Goal: Task Accomplishment & Management: Manage account settings

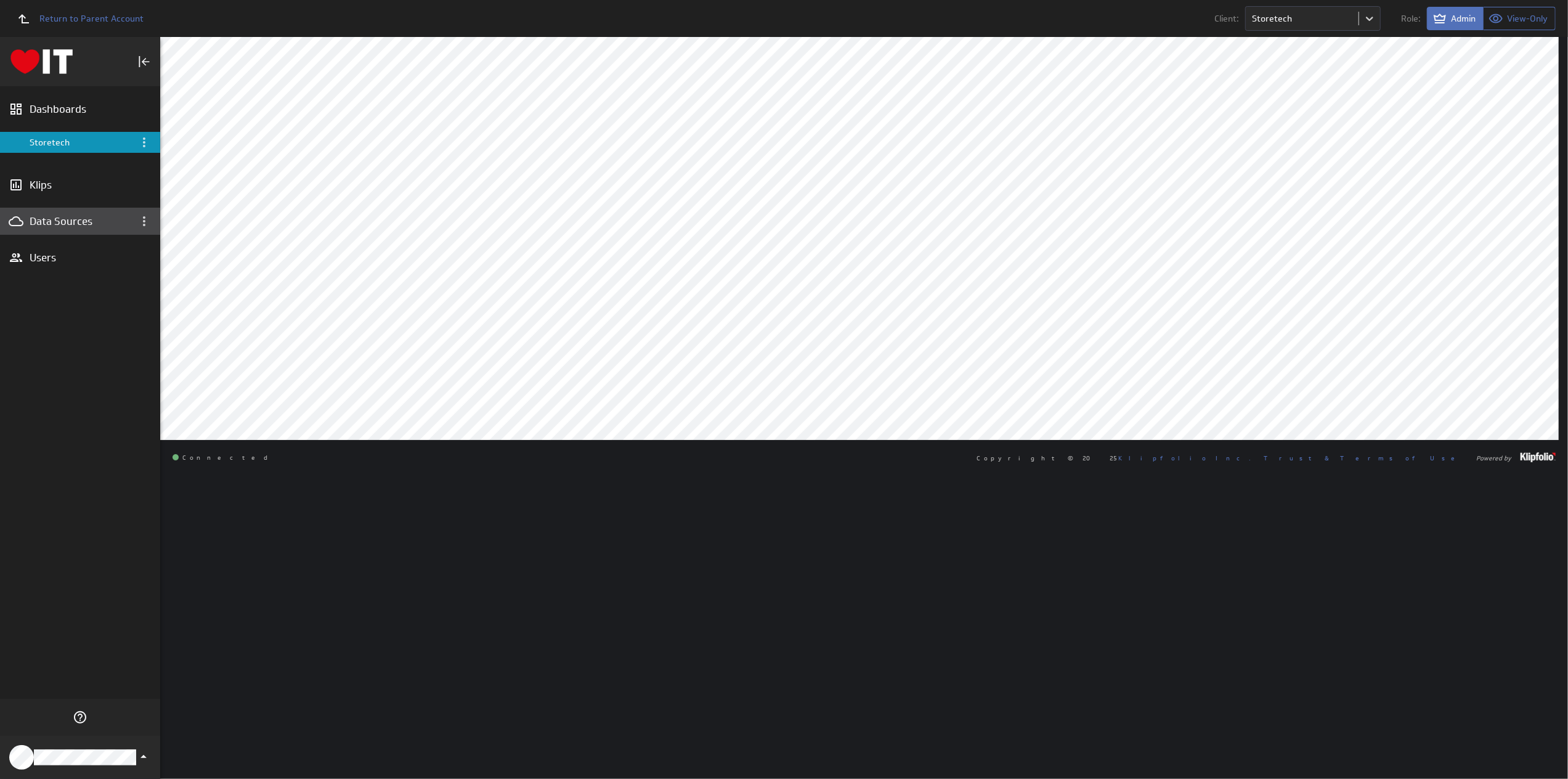
click at [60, 215] on div "Data Sources" at bounding box center [80, 221] width 101 height 14
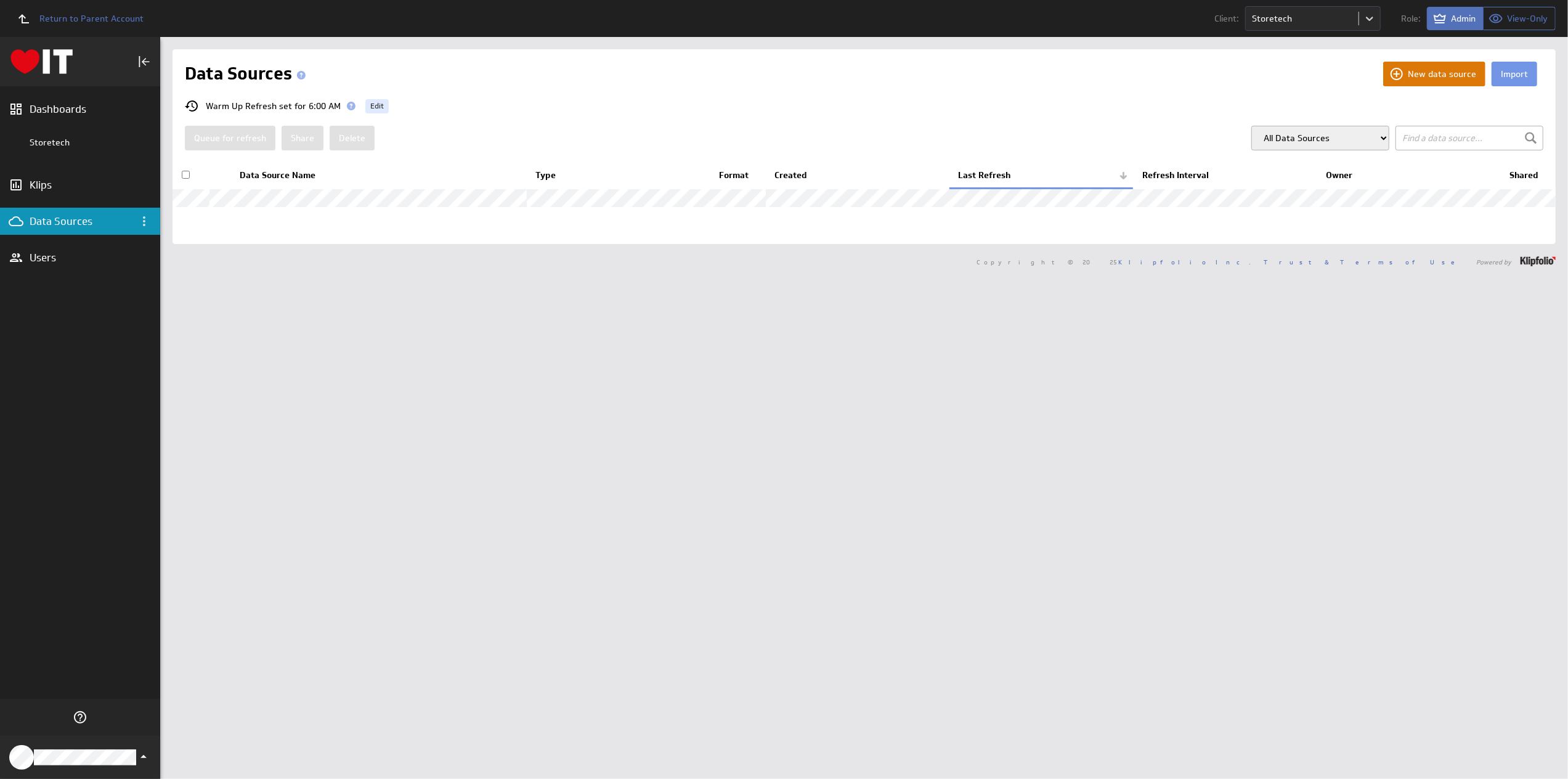
click at [1442, 78] on button "New data source" at bounding box center [1434, 73] width 102 height 24
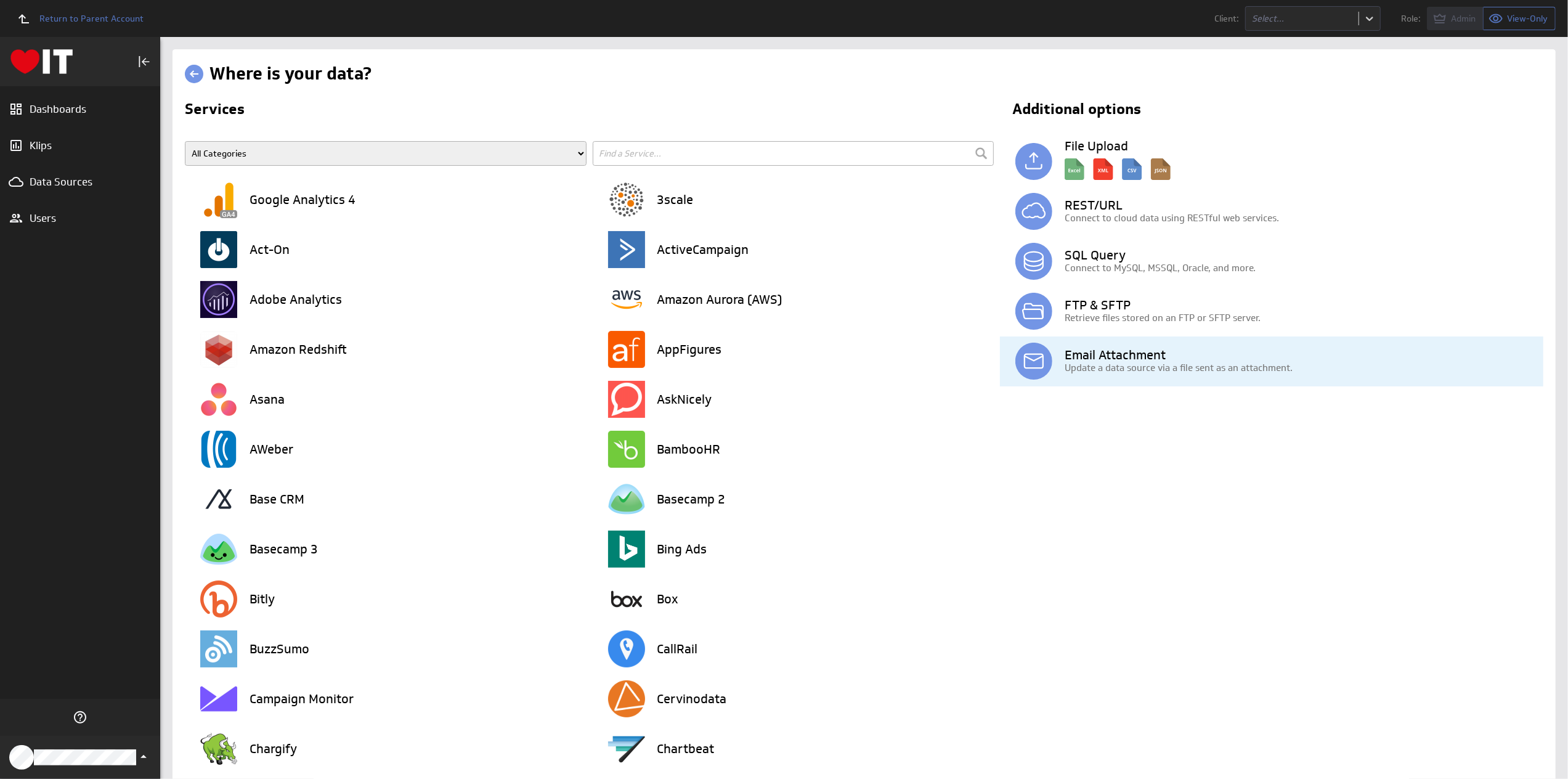
click at [1111, 354] on h3 "Email Attachment" at bounding box center [1304, 355] width 479 height 13
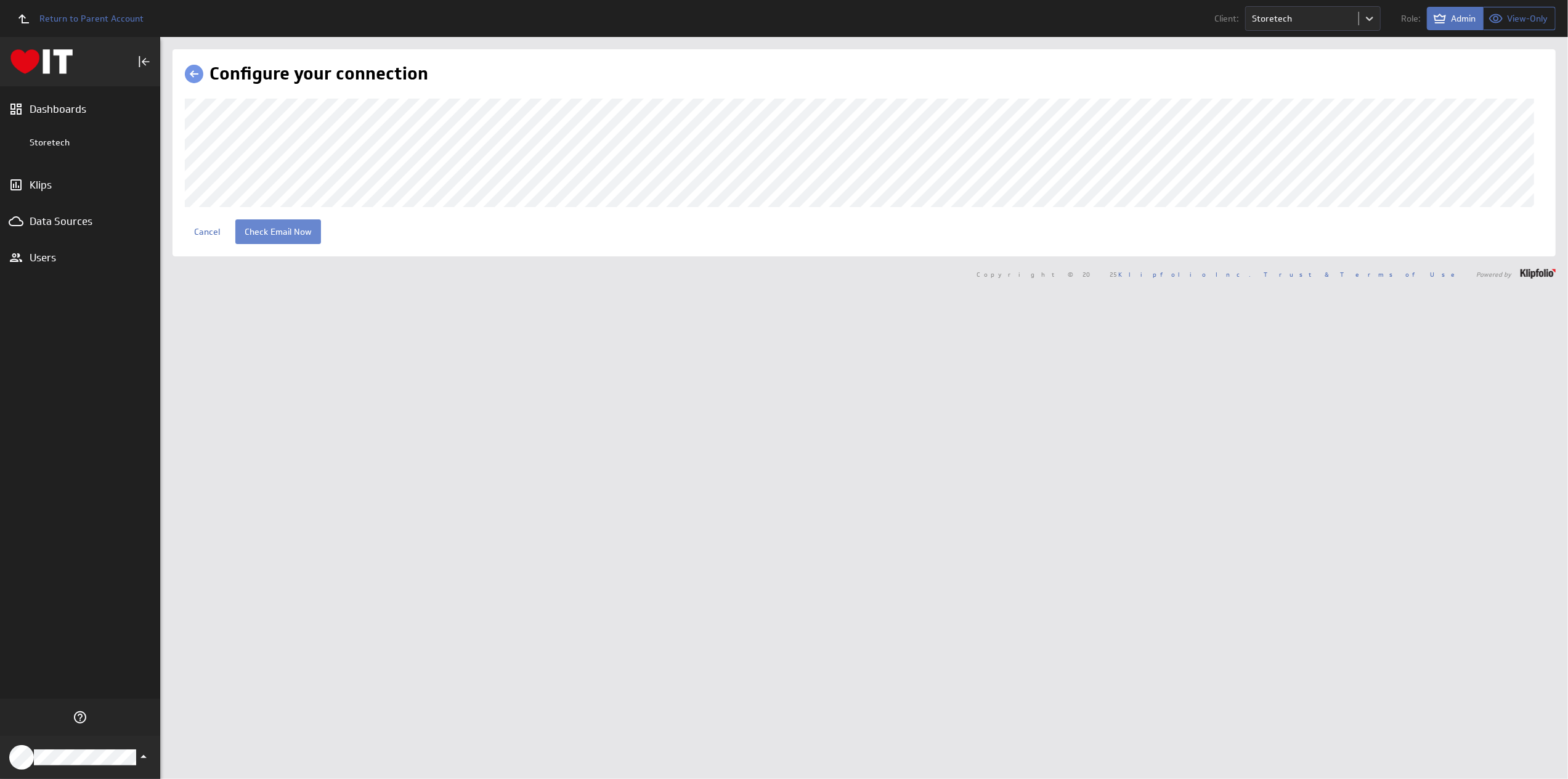
click at [266, 238] on input "Check Email Now" at bounding box center [278, 231] width 86 height 24
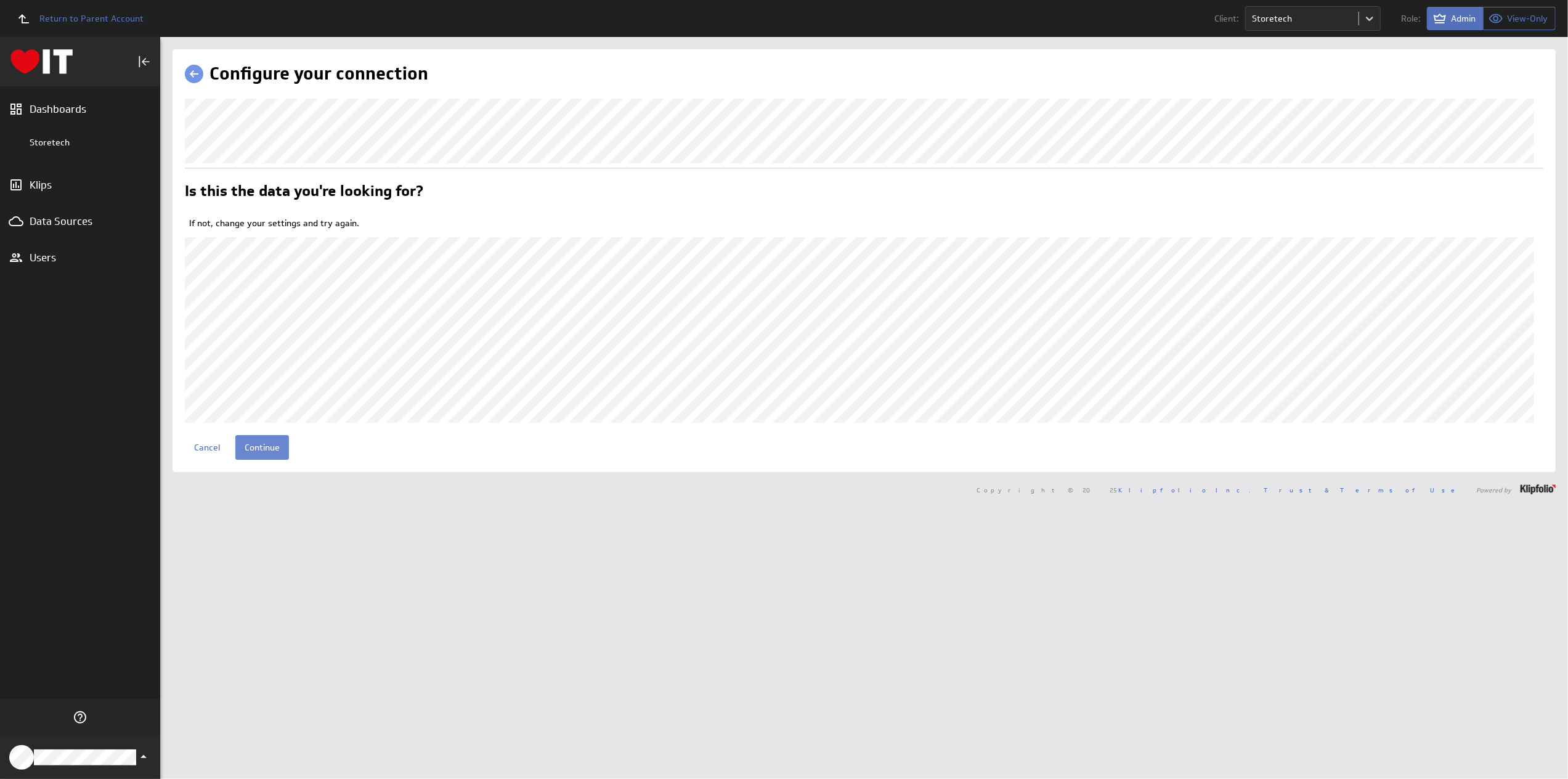
click at [266, 460] on input "Continue" at bounding box center [262, 447] width 54 height 24
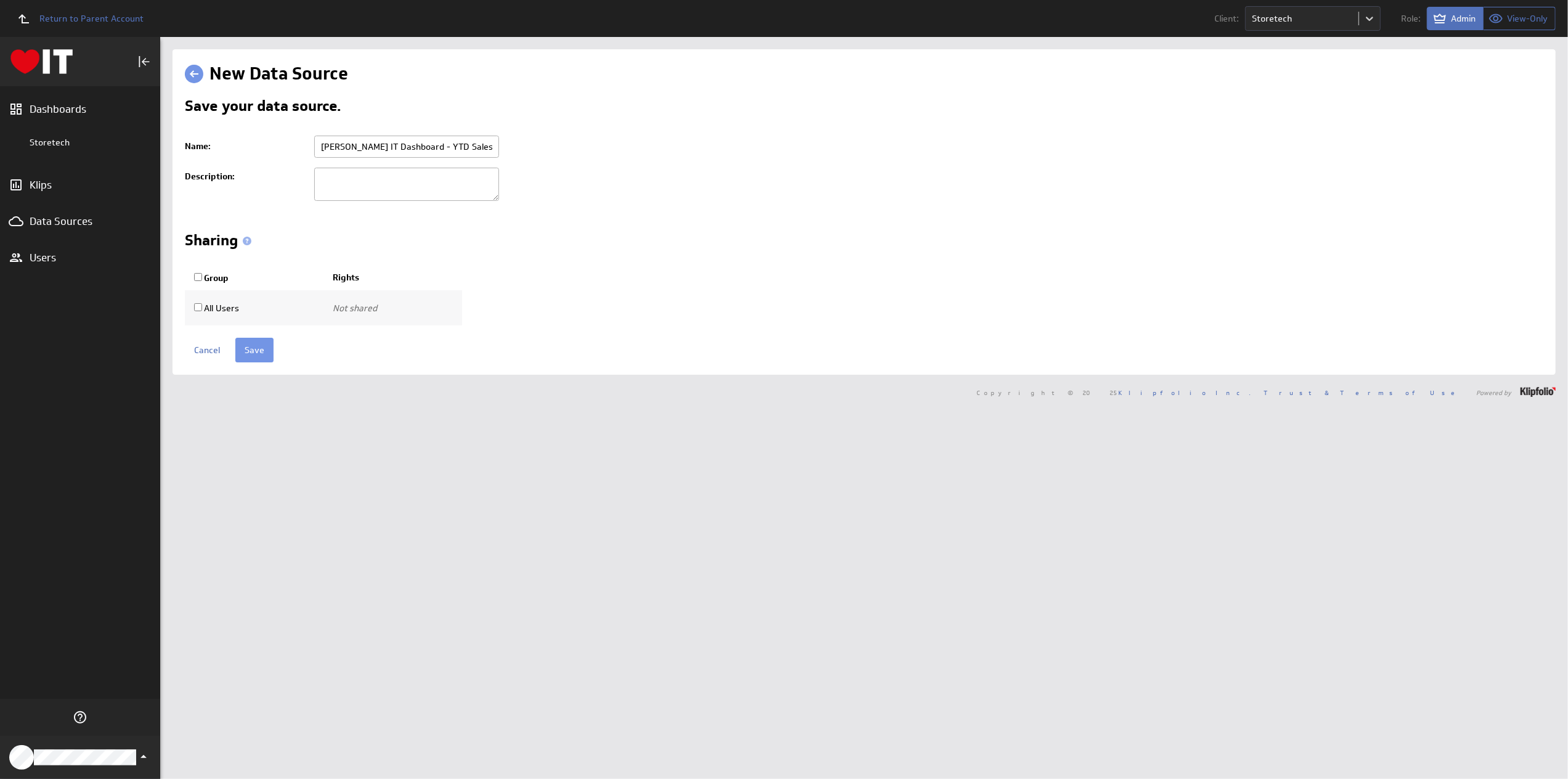
click at [371, 138] on input "Hart IT Dashboard - YTD Sales Testing.CSV" at bounding box center [407, 147] width 185 height 22
type input "Storetech - NetSuite - YTD Sales Testing"
click at [251, 346] on input "Save" at bounding box center [255, 350] width 38 height 24
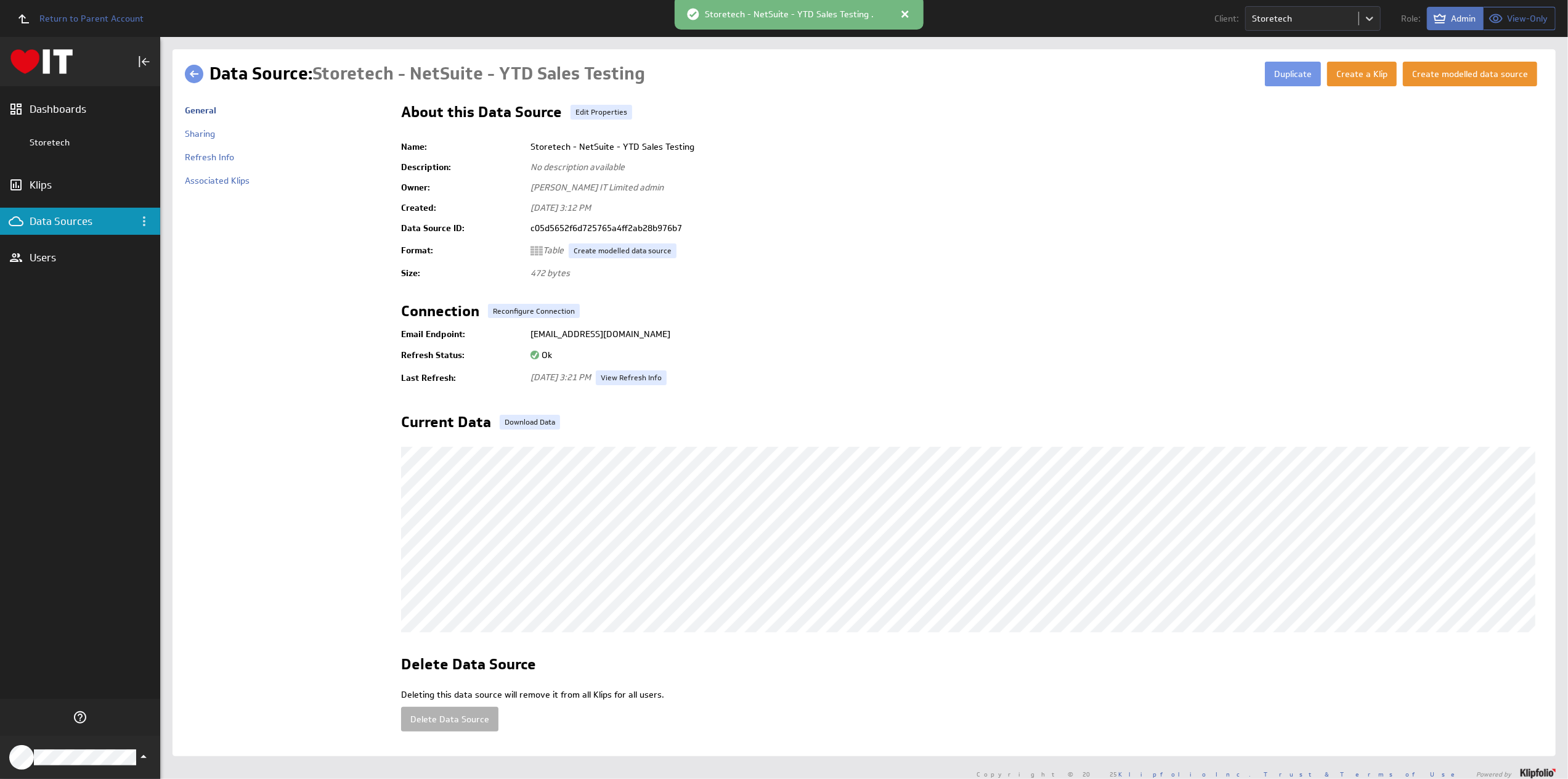
click at [195, 71] on link at bounding box center [194, 74] width 19 height 19
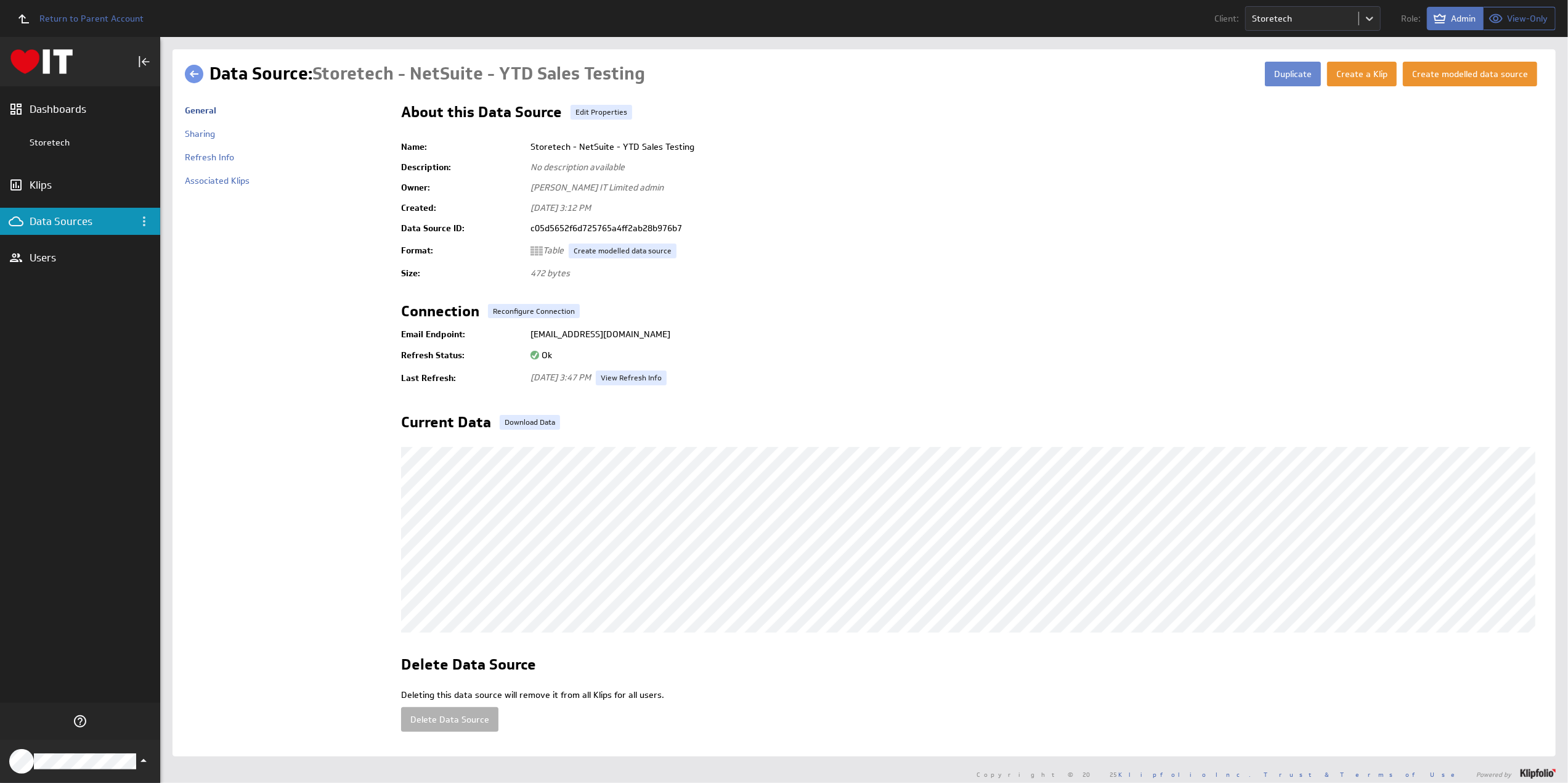
click at [1287, 73] on button "Duplicate" at bounding box center [1292, 73] width 56 height 24
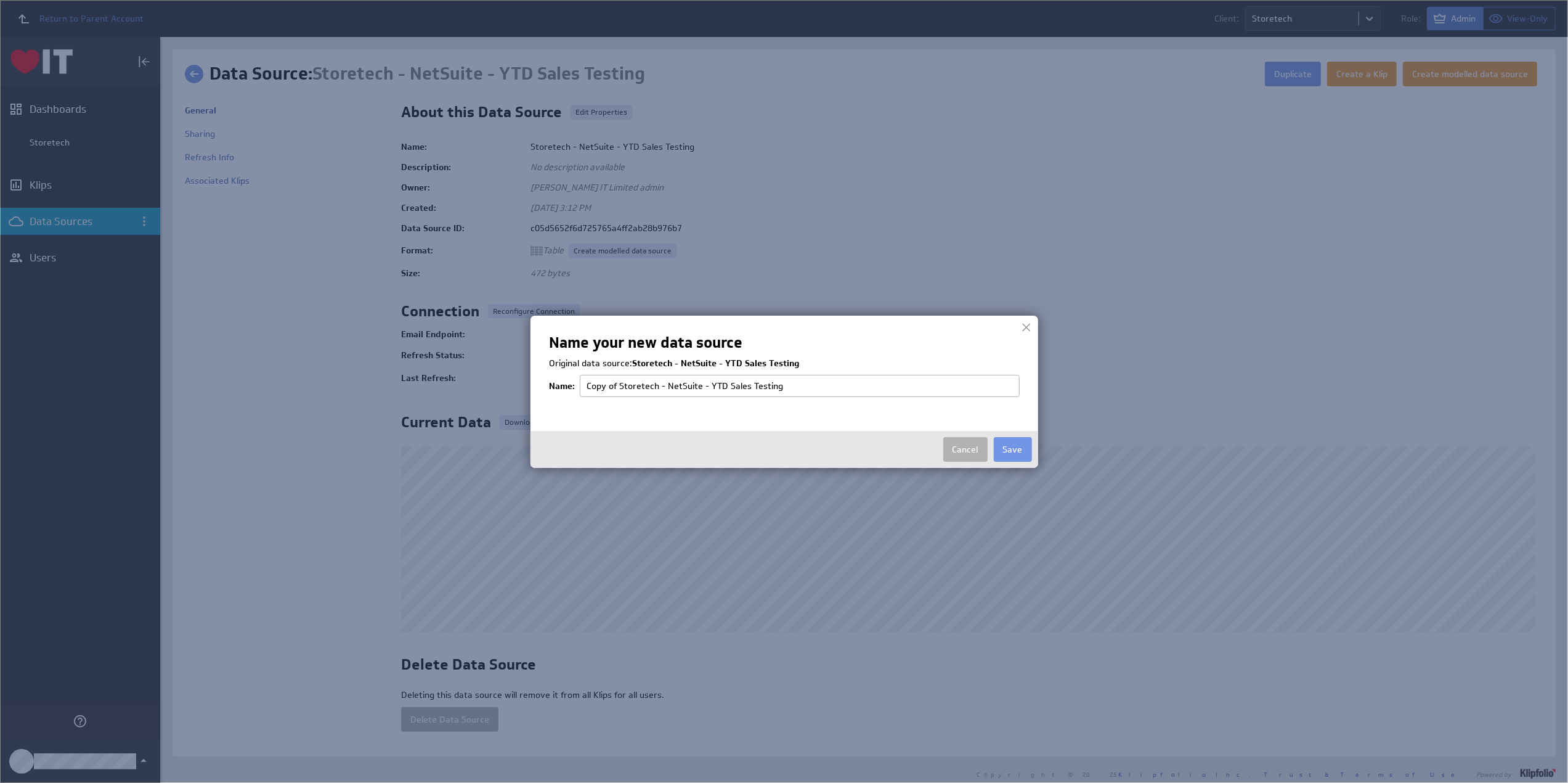
drag, startPoint x: 707, startPoint y: 383, endPoint x: 907, endPoint y: 382, distance: 200.0
click at [907, 382] on input "Copy of Storetech - NetSuite - YTD Sales Testing" at bounding box center [799, 386] width 440 height 22
type input "Storetech - NetSuite - Daily Proposals and Sales Orders"
click at [1018, 446] on button "Save" at bounding box center [1013, 449] width 38 height 24
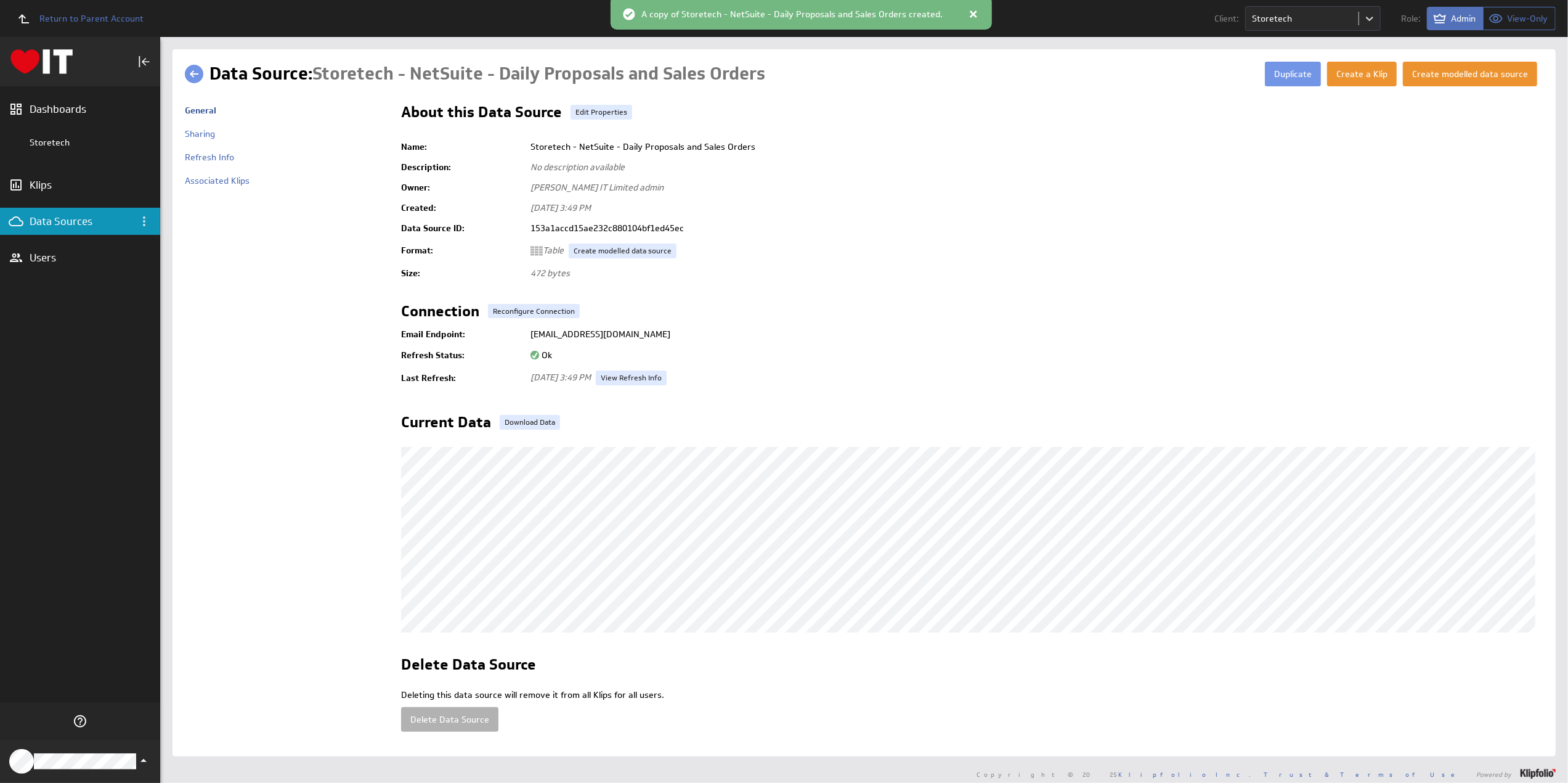
drag, startPoint x: 528, startPoint y: 333, endPoint x: 769, endPoint y: 332, distance: 241.0
click at [771, 333] on td "ds+153a1accd15ae232c880104bf1ed45ec@klipfoliodata.com" at bounding box center [1034, 334] width 1019 height 22
copy td "ds+153a1accd15ae232c880104bf1ed45ec@klipfoliodata.com"
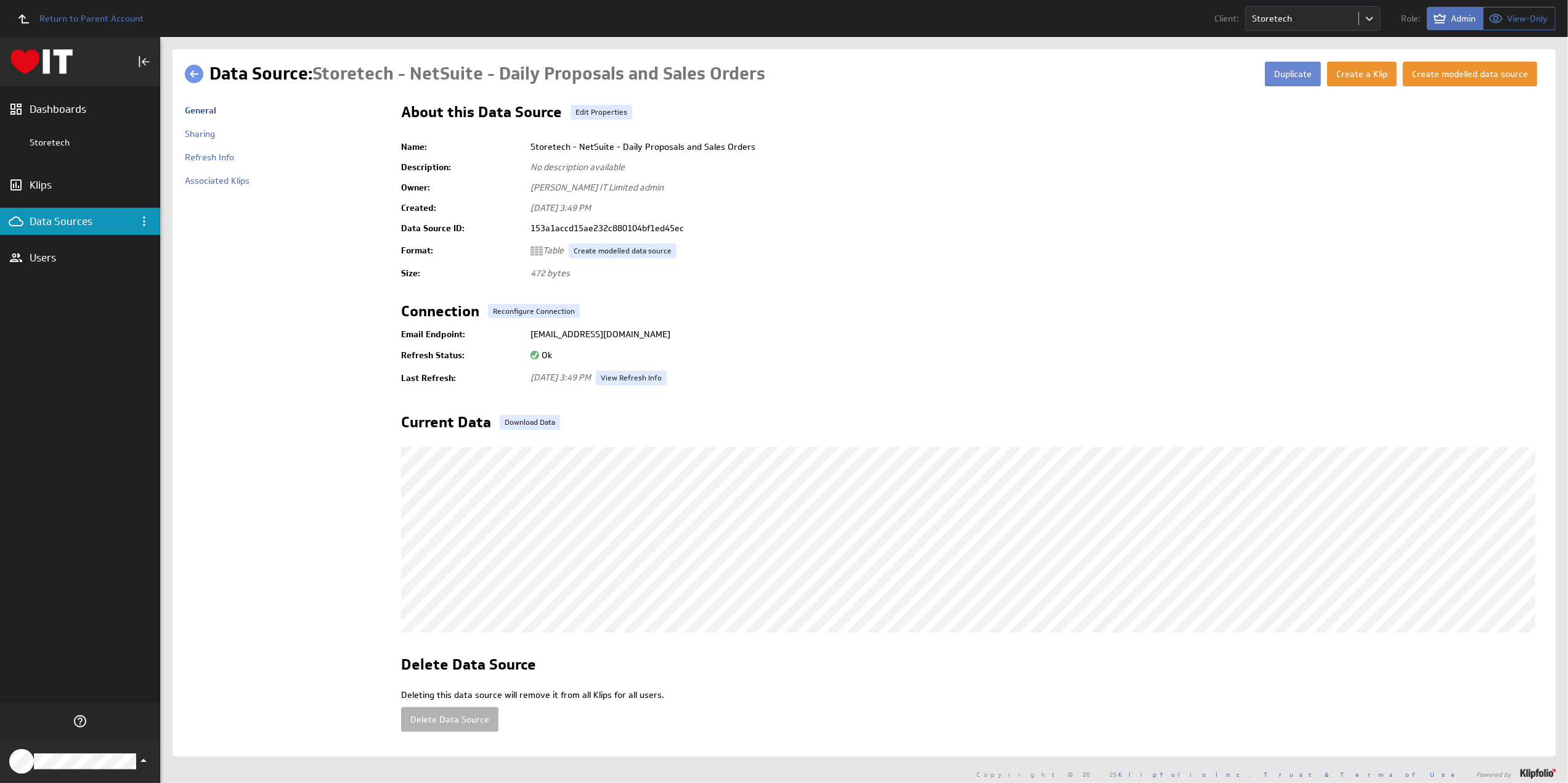
click at [1282, 75] on button "Duplicate" at bounding box center [1292, 73] width 56 height 24
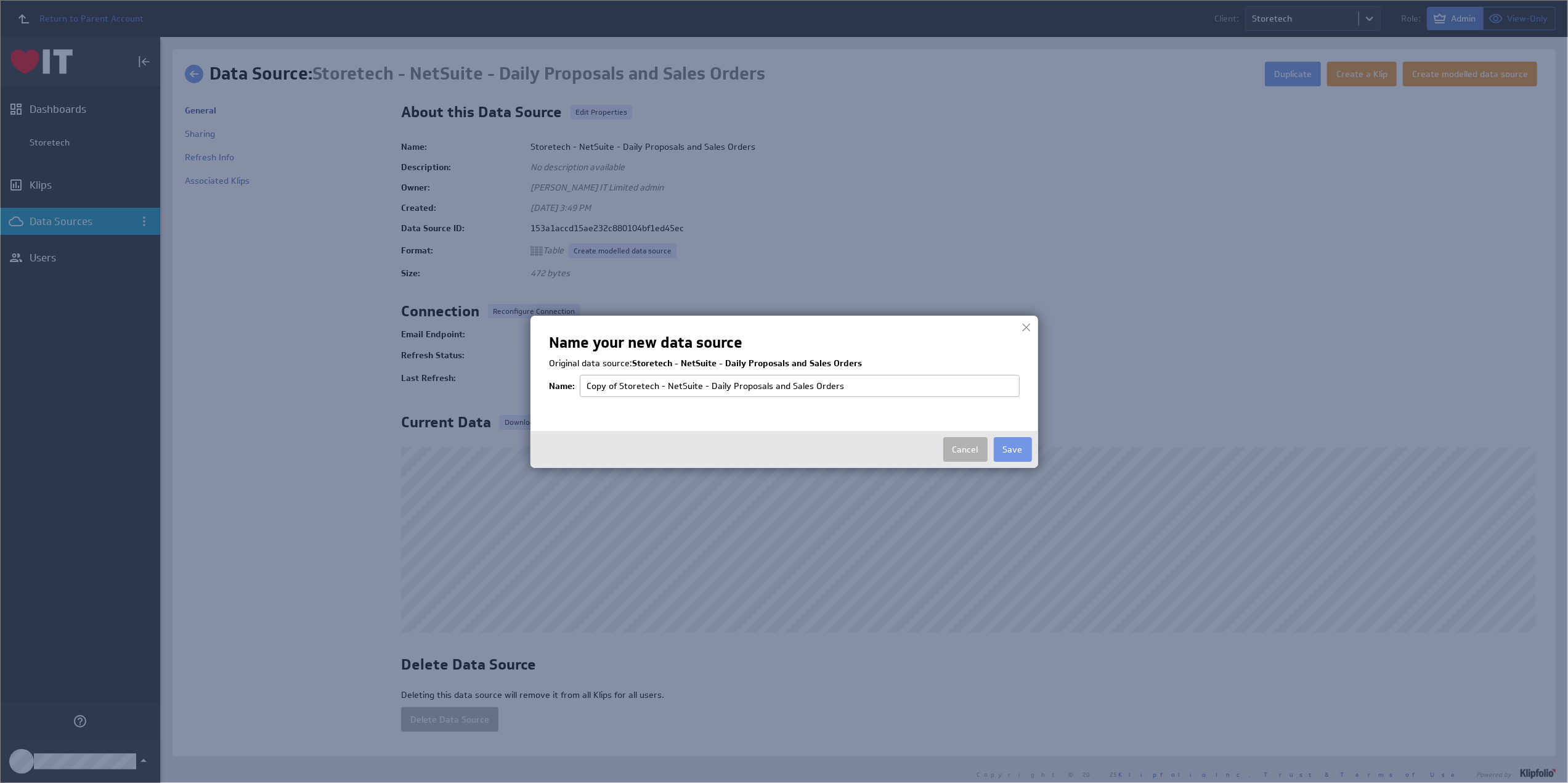
drag, startPoint x: 621, startPoint y: 384, endPoint x: 563, endPoint y: 378, distance: 58.3
click at [563, 378] on tr "Name: Copy of Storetech - NetSuite - Daily Proposals and Sales Orders" at bounding box center [784, 386] width 471 height 28
drag, startPoint x: 676, startPoint y: 383, endPoint x: 968, endPoint y: 378, distance: 292.0
click at [968, 378] on input "Storetech - NetSuite - Daily Proposals and Sales Orders" at bounding box center [799, 386] width 440 height 22
type input "Storetech - NetSuite - Current Month"
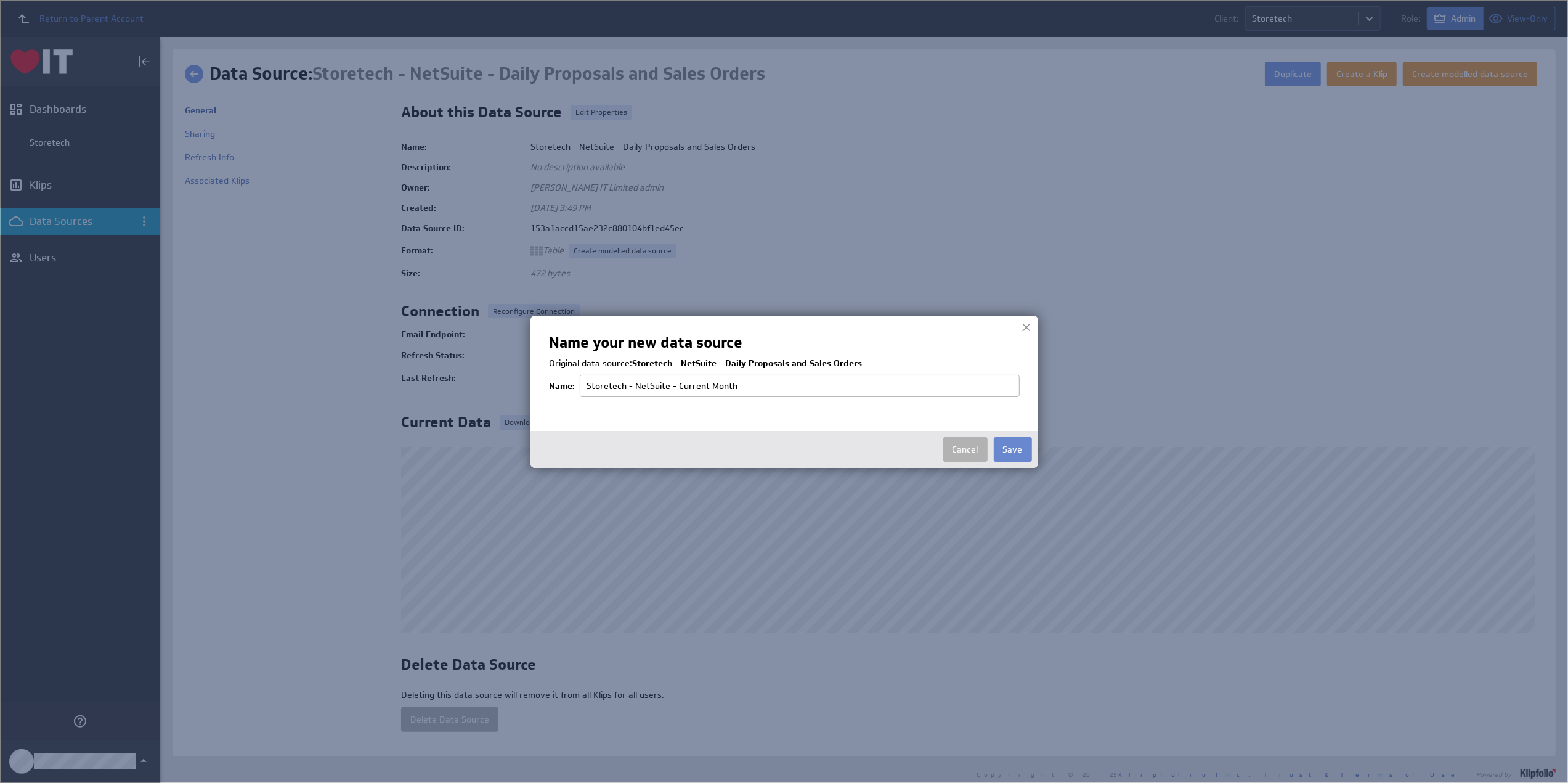
click at [1015, 449] on button "Save" at bounding box center [1013, 449] width 38 height 24
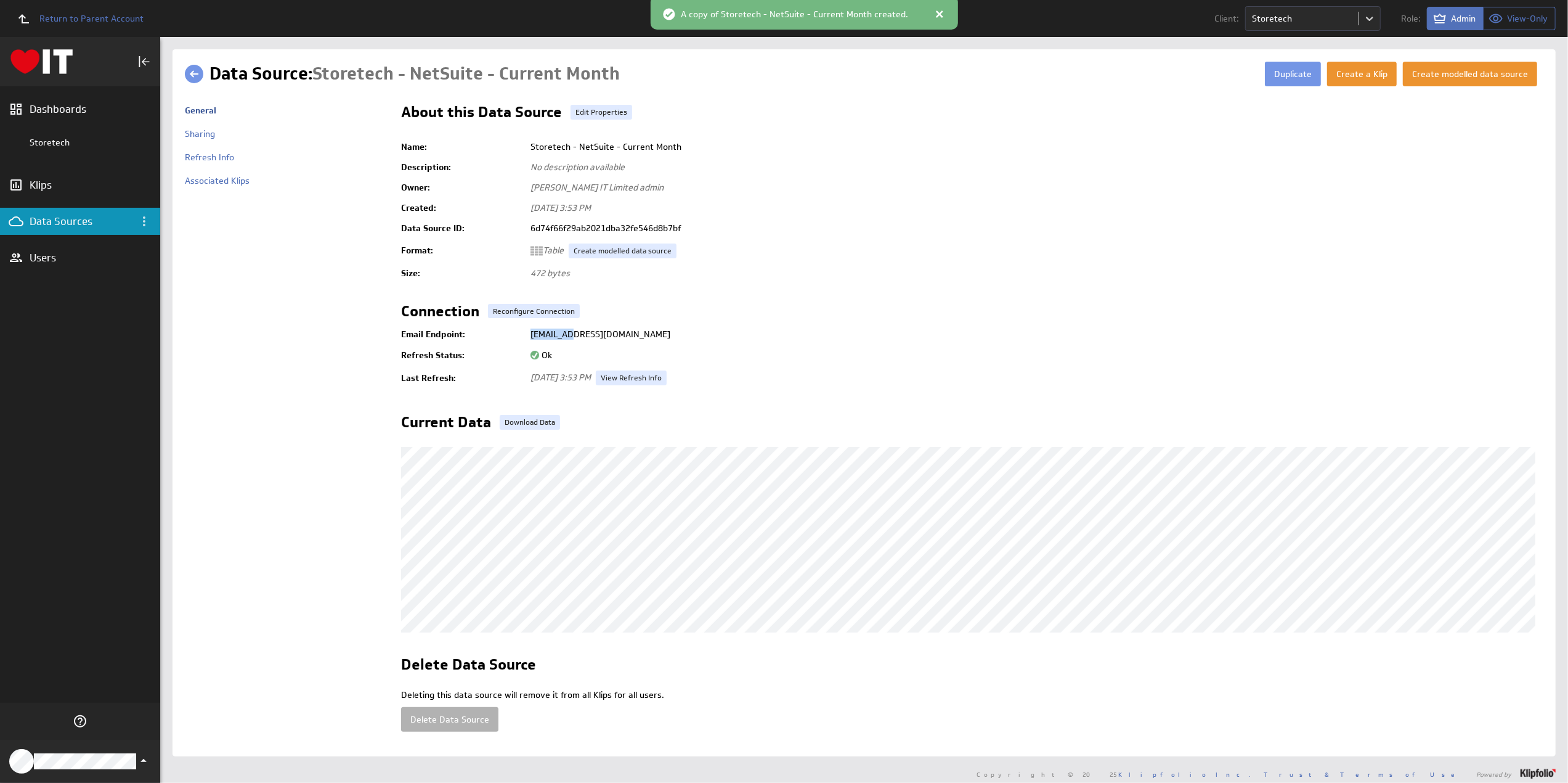
drag, startPoint x: 530, startPoint y: 332, endPoint x: 770, endPoint y: 331, distance: 240.0
click at [770, 332] on td "ds+6d74f66f29ab2021dba32fe546d8b7bf@klipfoliodata.com" at bounding box center [1034, 334] width 1019 height 22
copy td "ds+6d74f66f29ab2021dba32fe546d8b7bf@klipfoliodata.com"
click at [189, 72] on link at bounding box center [194, 74] width 19 height 19
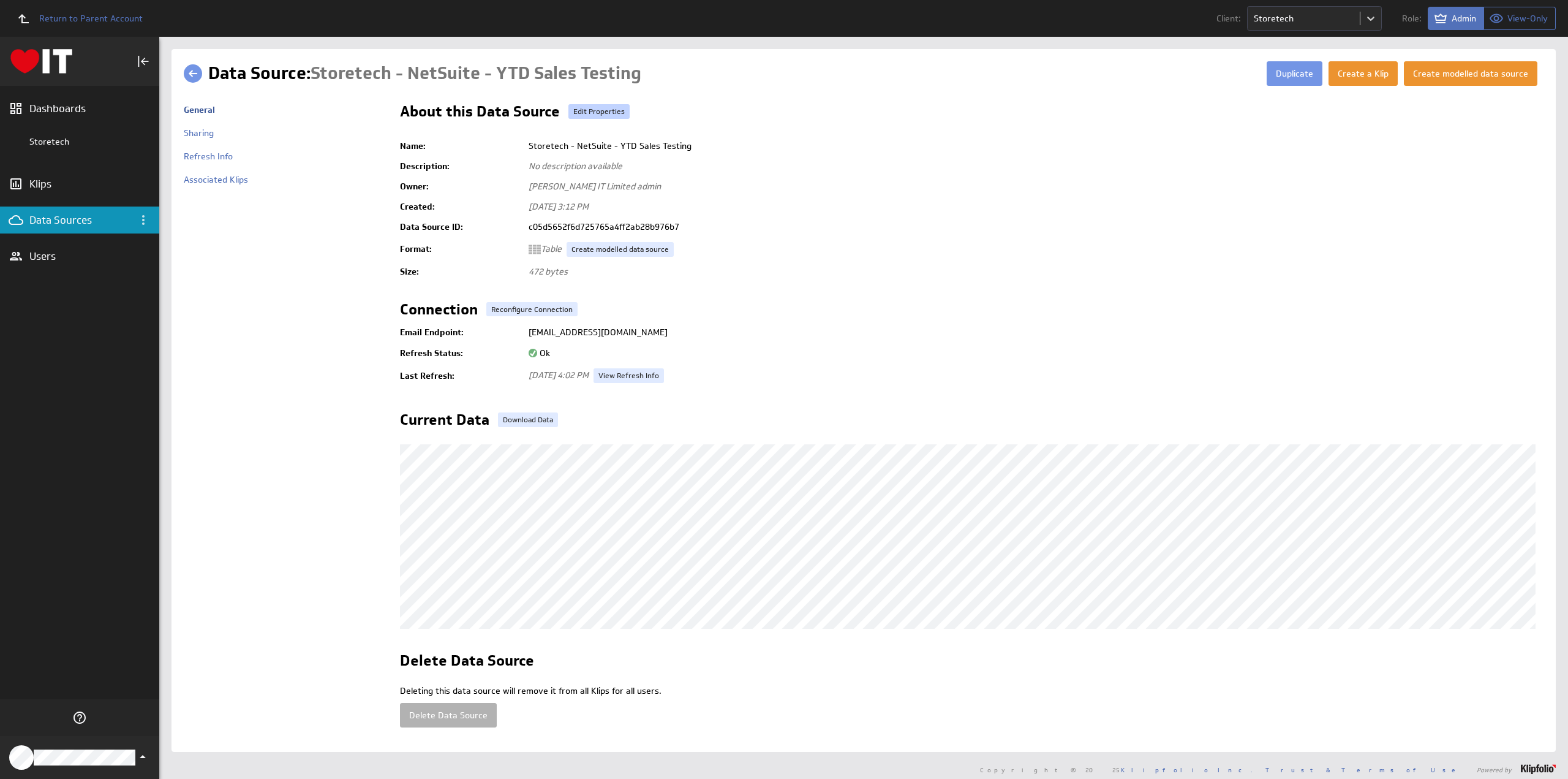
click at [607, 112] on link "Edit Properties" at bounding box center [599, 111] width 61 height 14
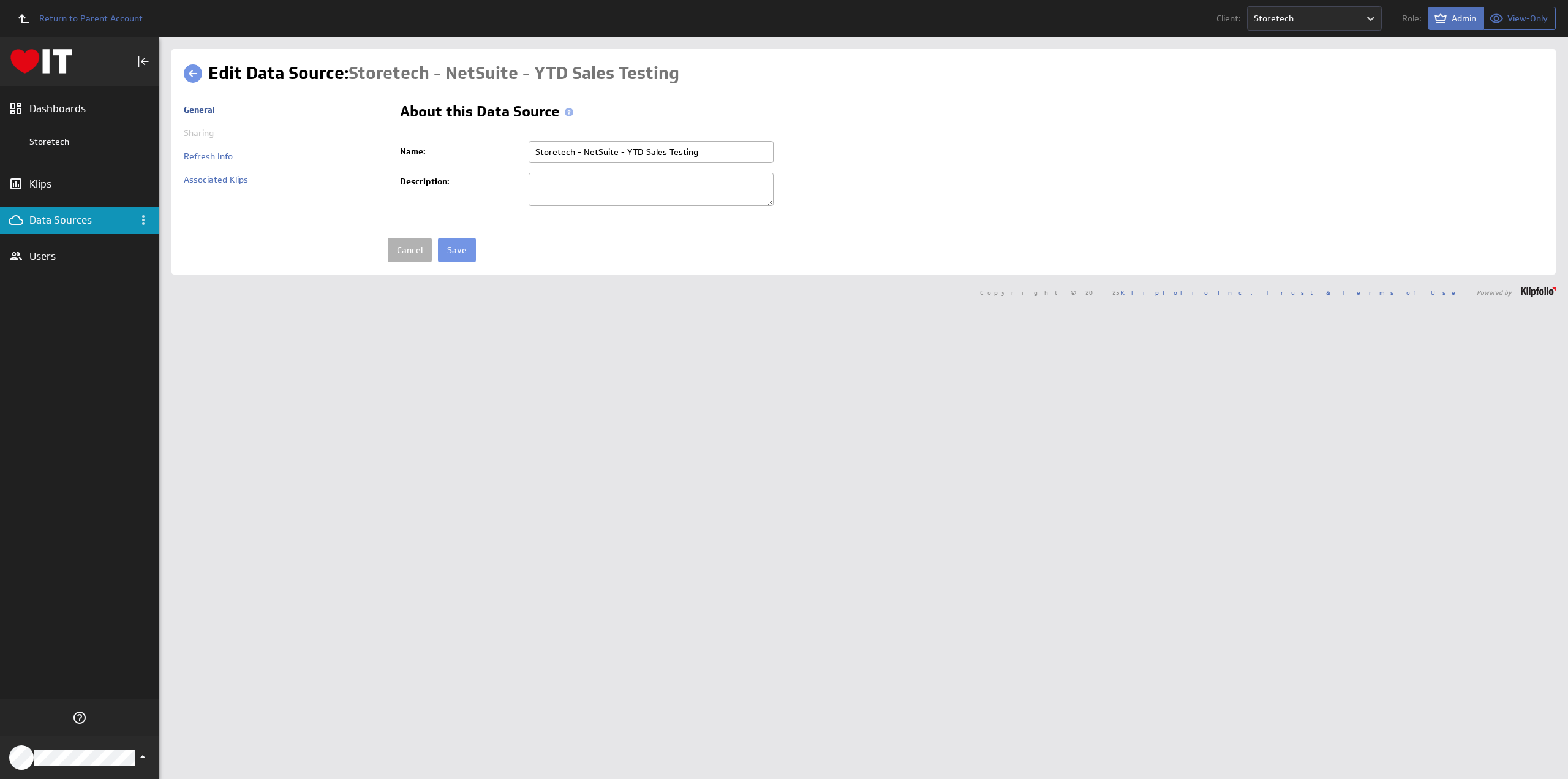
drag, startPoint x: 623, startPoint y: 152, endPoint x: 774, endPoint y: 149, distance: 151.0
click at [774, 149] on td "Storetech - NetSuite - YTD Sales Testing" at bounding box center [1033, 152] width 1021 height 32
type input "Storetech - NetSuite - Targets"
click at [455, 248] on input "Save" at bounding box center [457, 250] width 38 height 24
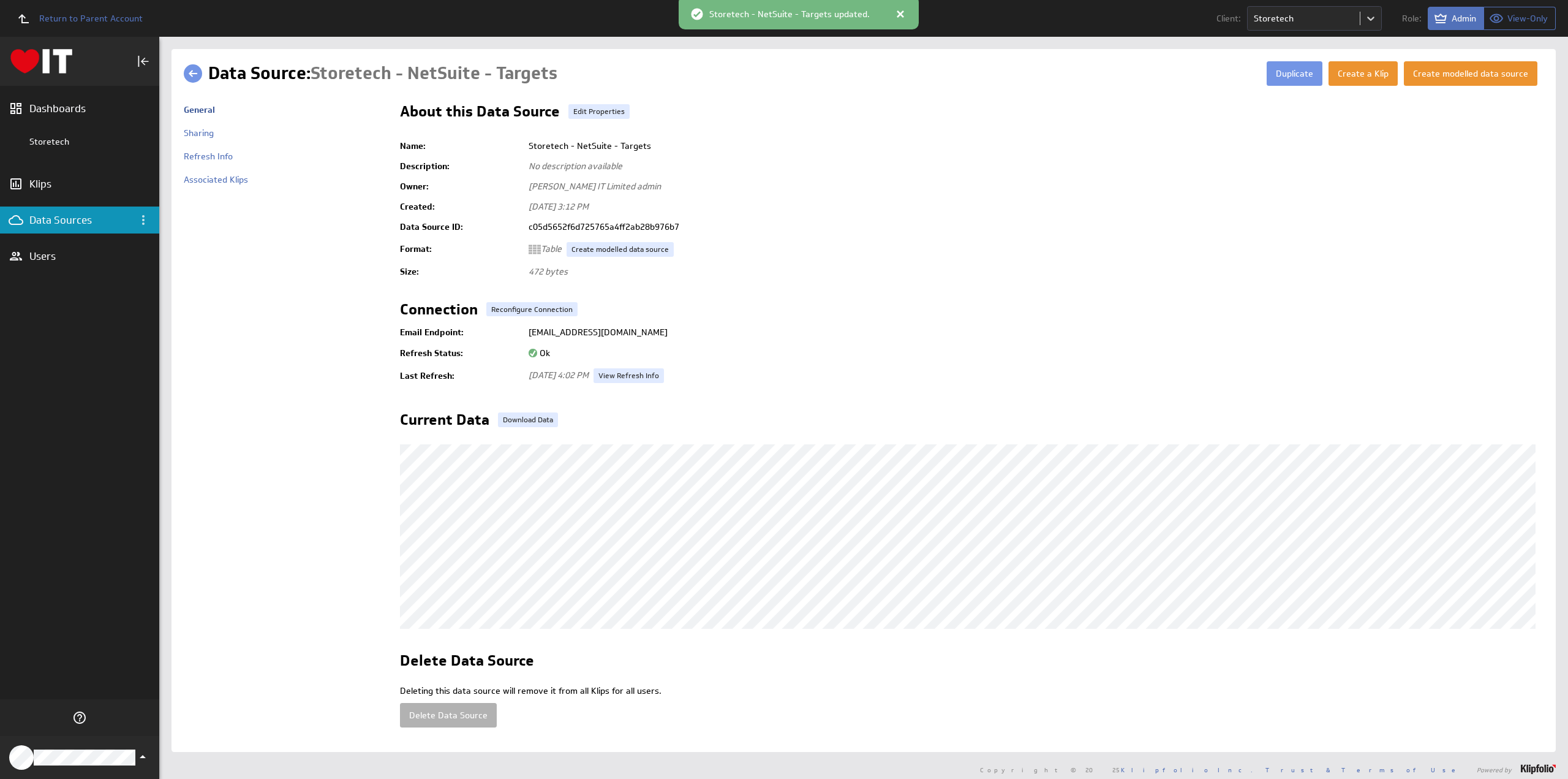
click at [193, 75] on link at bounding box center [193, 74] width 18 height 18
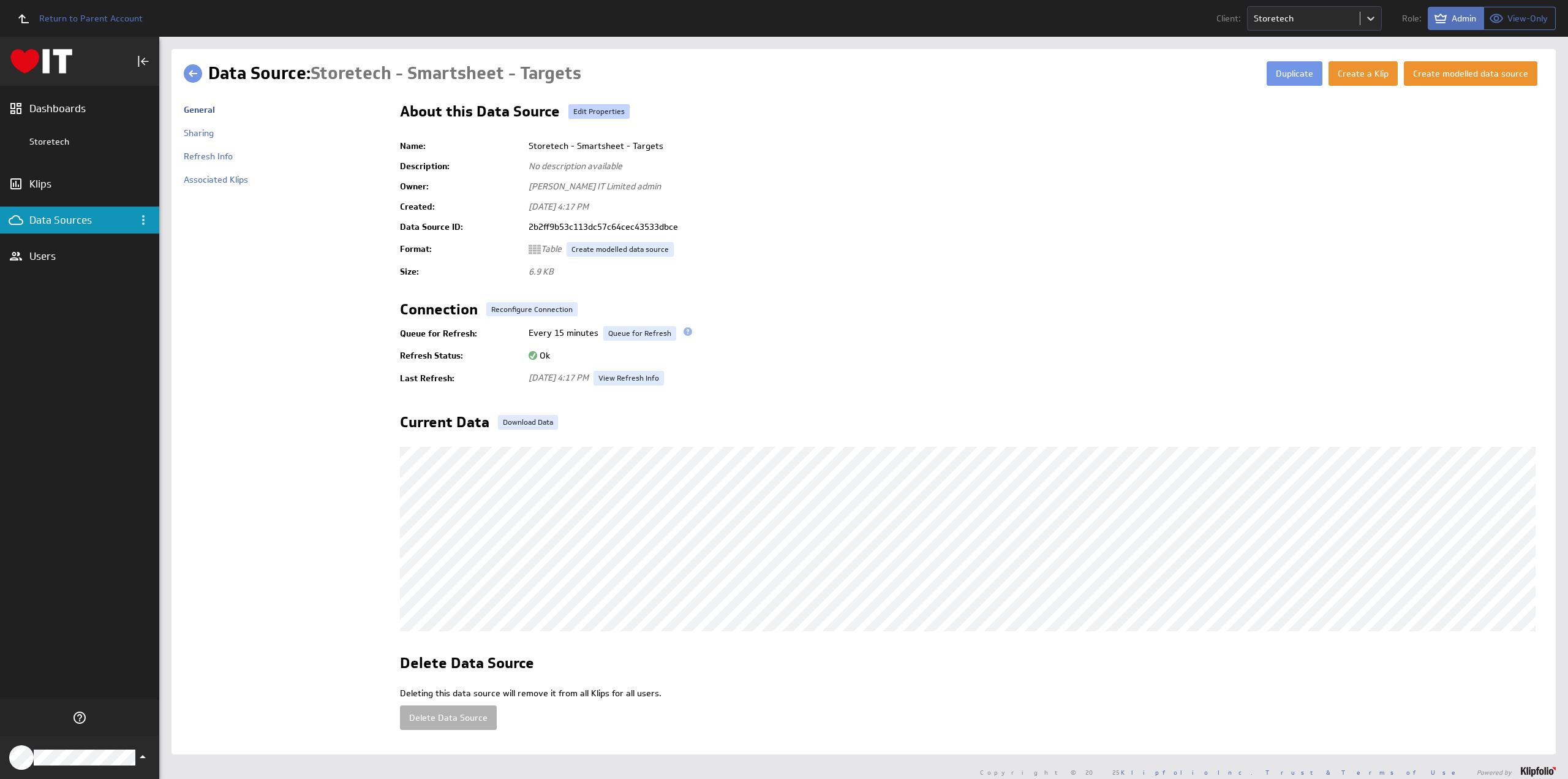
click at [597, 112] on link "Edit Properties" at bounding box center [599, 111] width 61 height 14
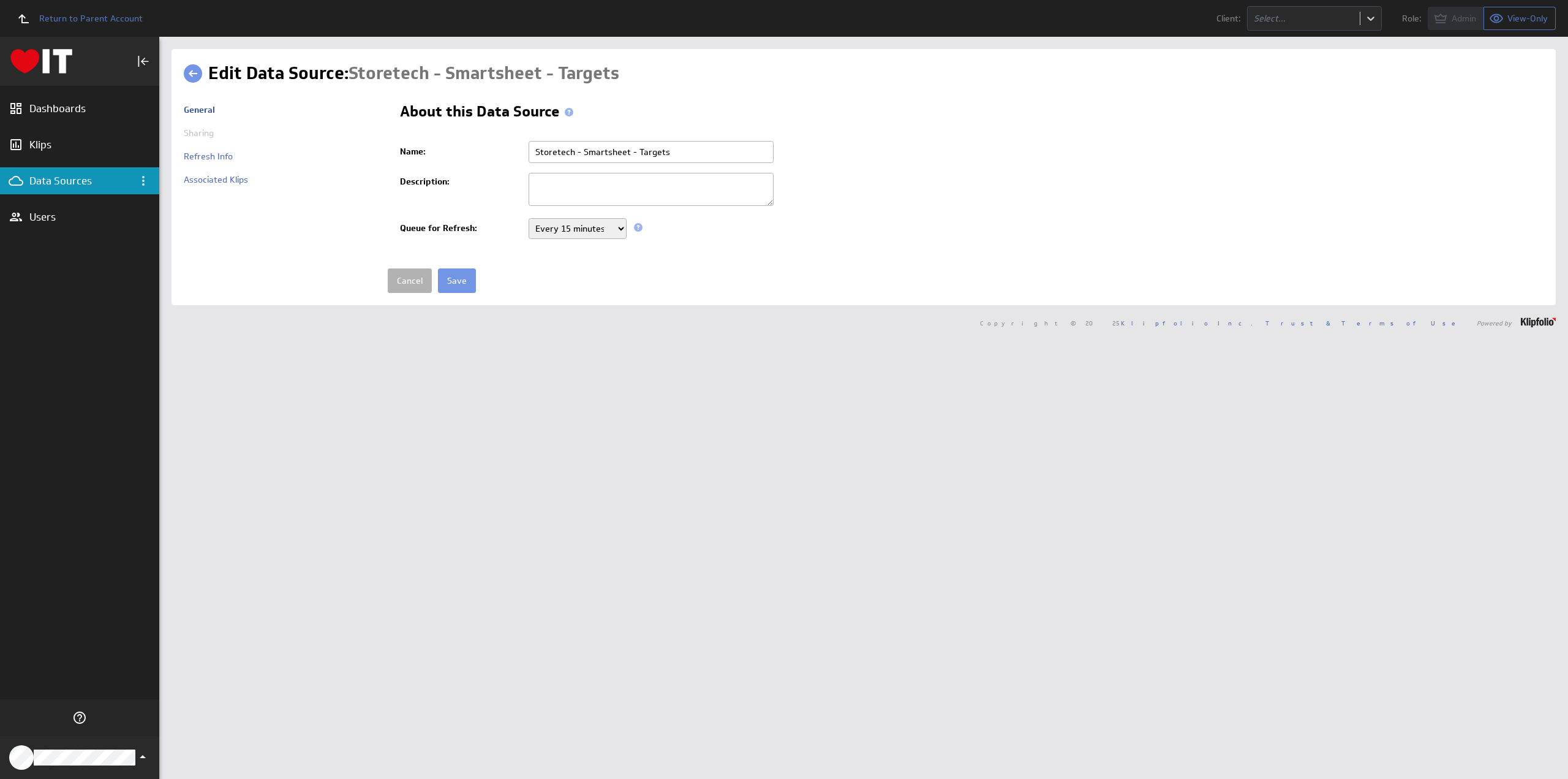
click at [698, 155] on input "Storetech - Smartsheet - Targets" at bounding box center [651, 152] width 245 height 22
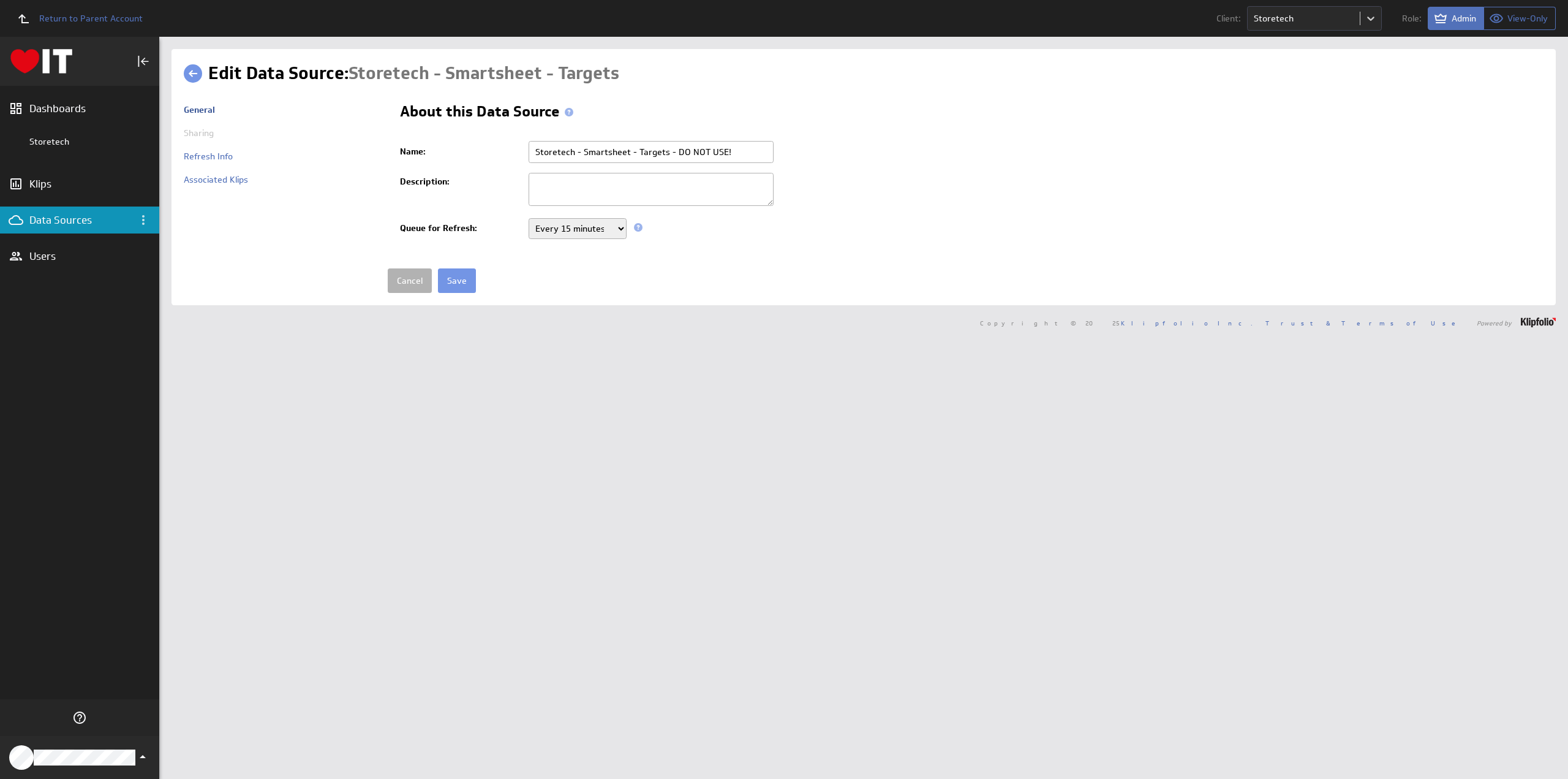
type input "Storetech - Smartsheet - Targets - DO NOT USE!"
click at [651, 187] on textarea at bounding box center [651, 189] width 245 height 33
drag, startPoint x: 615, startPoint y: 181, endPoint x: 619, endPoint y: 212, distance: 31.3
click at [615, 185] on textarea "To be deleted, will us NetSuite targets DS instead" at bounding box center [651, 189] width 245 height 33
type textarea "To be deleted, will use NetSuite targets DS instead"
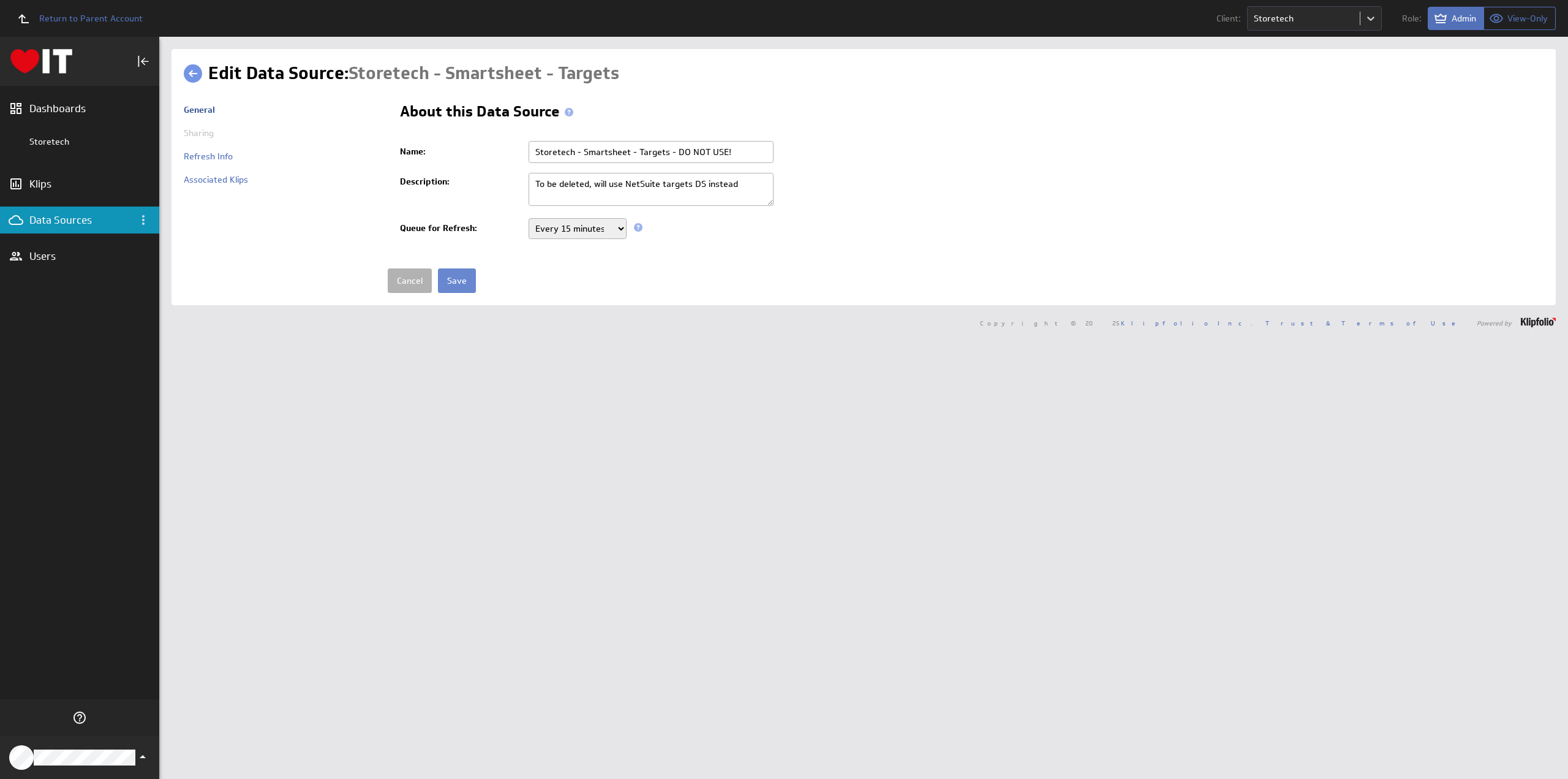
click at [453, 279] on input "Save" at bounding box center [457, 280] width 38 height 24
